Goal: Navigation & Orientation: Find specific page/section

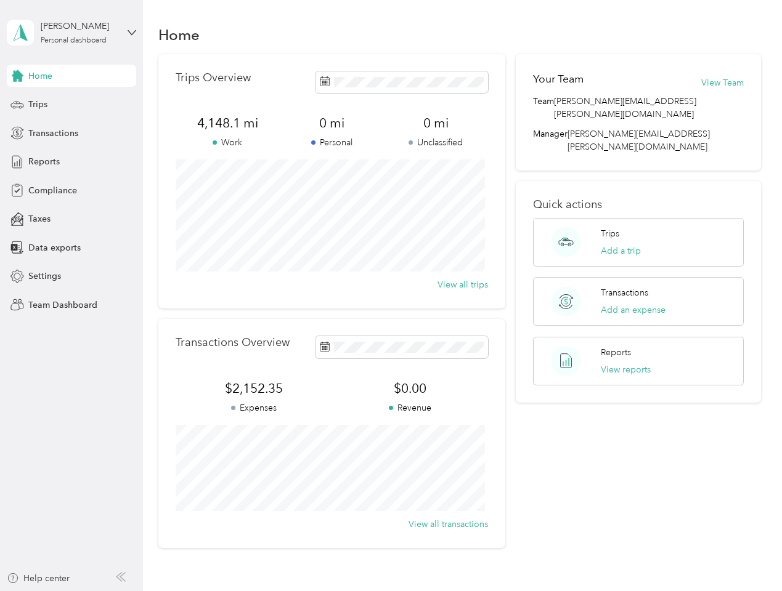
click at [391, 296] on div "Trips Overview 4,148.1 mi Work 0 mi Personal 0 mi Unclassified View all trips" at bounding box center [331, 181] width 347 height 254
click at [71, 33] on div "[PERSON_NAME]" at bounding box center [79, 26] width 77 height 13
click at [71, 76] on div "You’re signed in as [PERSON_NAME][EMAIL_ADDRESS][PERSON_NAME][DOMAIN_NAME] Team…" at bounding box center [206, 108] width 399 height 126
click at [17, 76] on div "You’re signed in as [PERSON_NAME][EMAIL_ADDRESS][PERSON_NAME][DOMAIN_NAME] Team…" at bounding box center [206, 108] width 399 height 126
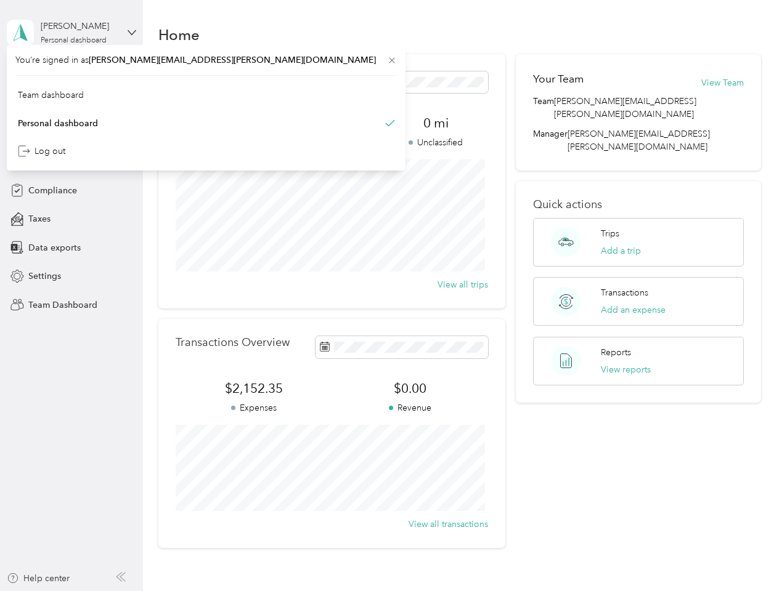
click at [71, 105] on div "Trips" at bounding box center [71, 105] width 129 height 22
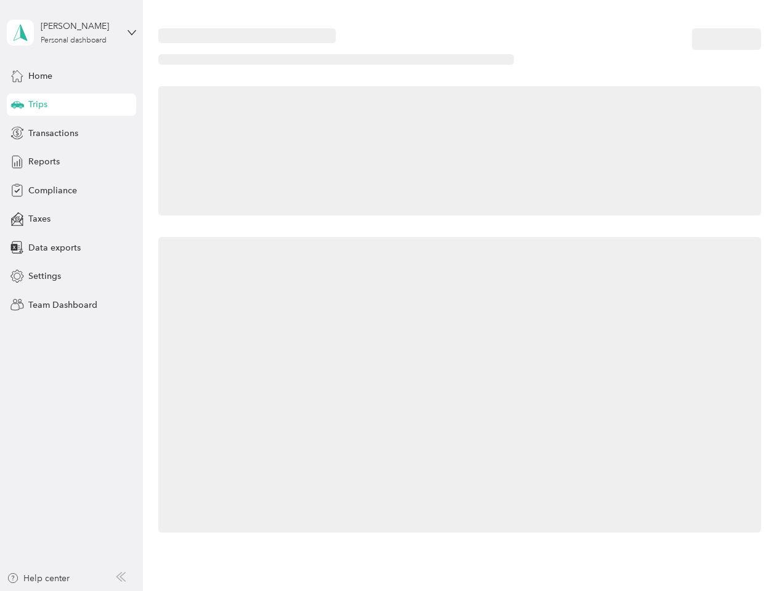
click at [17, 105] on icon at bounding box center [17, 104] width 13 height 6
click at [71, 133] on span "Transactions" at bounding box center [53, 133] width 50 height 13
click at [17, 133] on icon at bounding box center [17, 133] width 14 height 14
click at [71, 162] on div "Reports" at bounding box center [71, 162] width 129 height 22
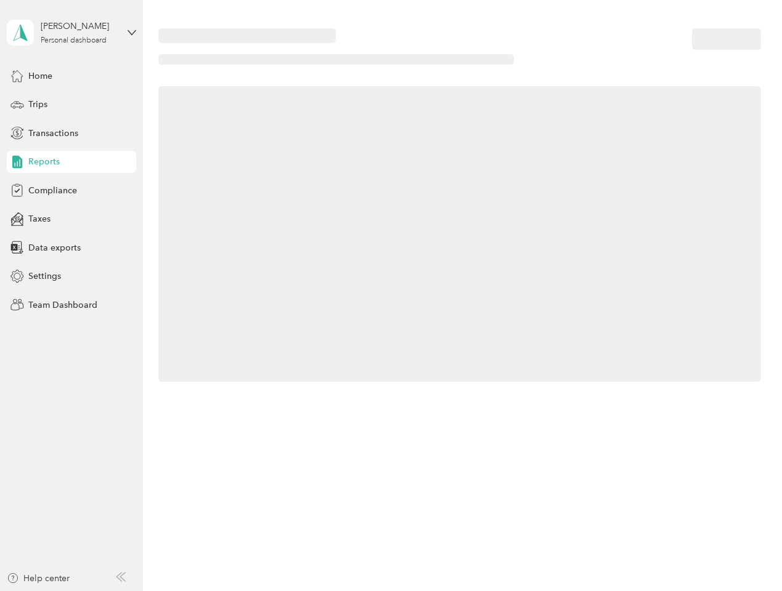
click at [17, 162] on icon at bounding box center [17, 162] width 14 height 14
